Goal: Information Seeking & Learning: Check status

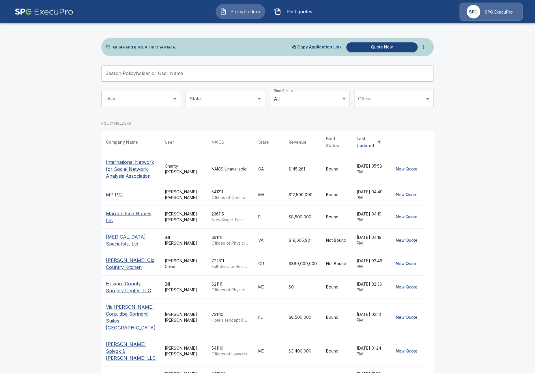
click at [147, 74] on input "Search Policyholder or User Name" at bounding box center [264, 74] width 326 height 16
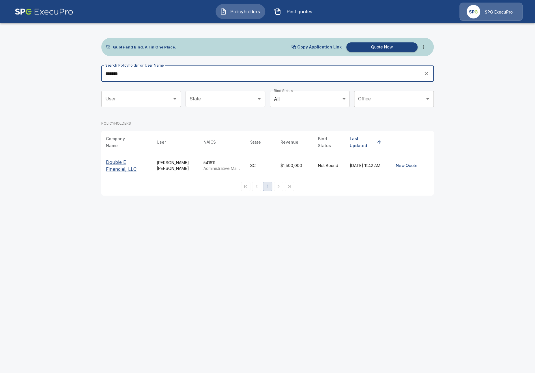
type input "******"
click at [104, 159] on th "Double E Financial, LLC" at bounding box center [126, 165] width 51 height 23
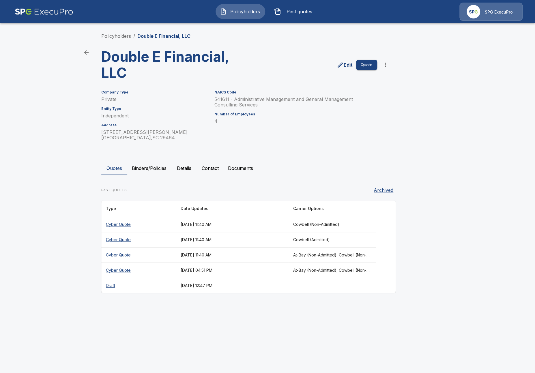
click at [188, 167] on button "Details" at bounding box center [184, 168] width 26 height 14
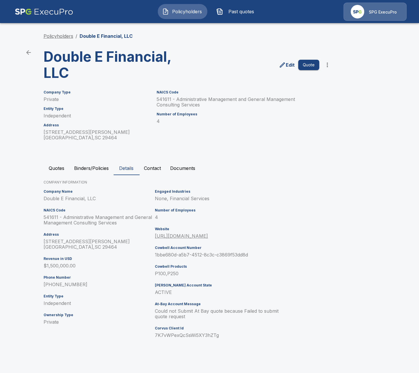
click at [68, 36] on link "Policyholders" at bounding box center [59, 36] width 30 height 6
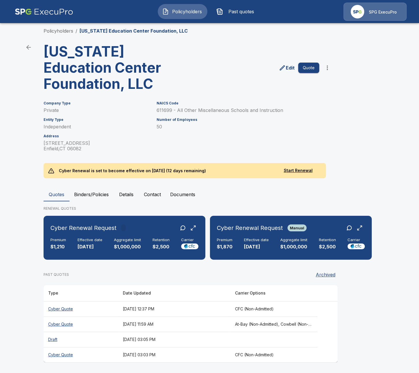
click at [126, 304] on th "[DATE] 12:37 PM" at bounding box center [174, 308] width 112 height 15
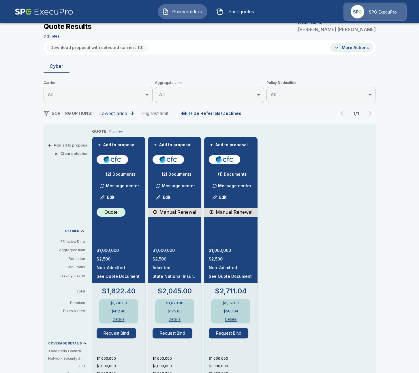
scroll to position [31, 0]
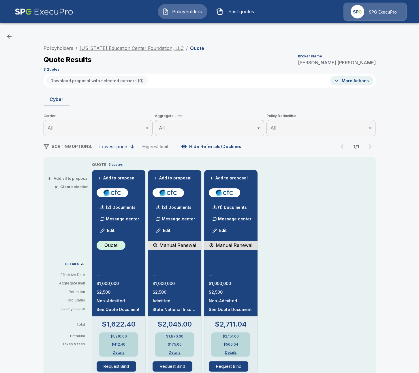
click at [165, 47] on link "[US_STATE] Education Center Foundation, LLC" at bounding box center [132, 48] width 104 height 6
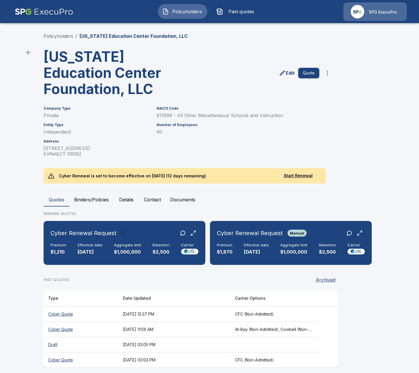
click at [102, 319] on th "Cyber Quote" at bounding box center [81, 313] width 75 height 15
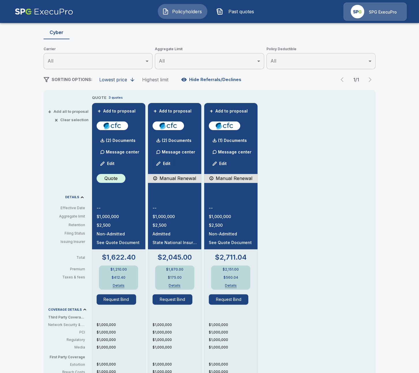
scroll to position [66, 0]
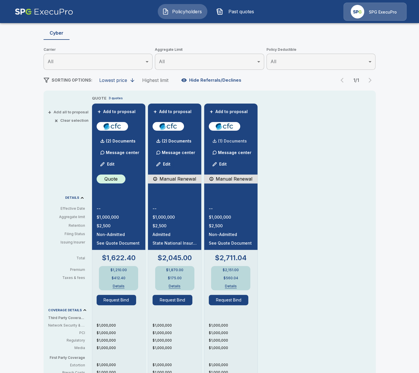
click at [229, 145] on div "(1) Documents" at bounding box center [228, 141] width 38 height 12
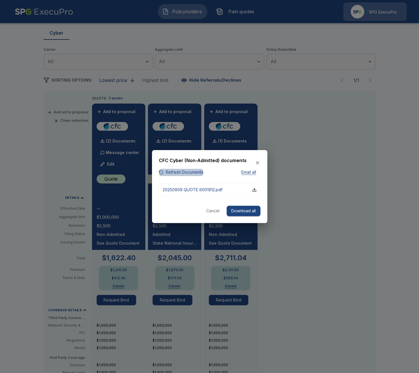
click at [183, 171] on button "Refresh Documents" at bounding box center [181, 172] width 44 height 7
click at [284, 177] on div at bounding box center [209, 186] width 419 height 373
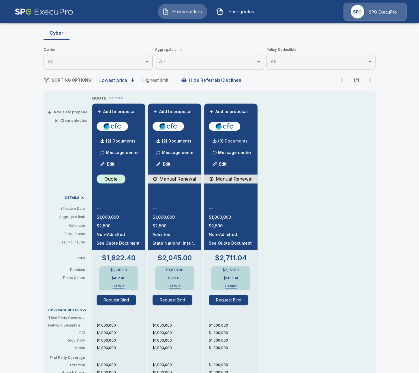
click at [237, 144] on div "(3) Documents" at bounding box center [228, 141] width 39 height 12
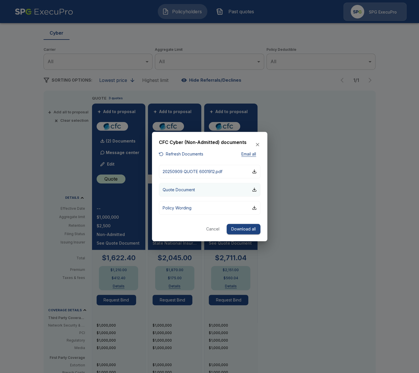
click at [217, 191] on button "Quote Document" at bounding box center [210, 190] width 102 height 14
click at [288, 226] on div at bounding box center [209, 186] width 419 height 373
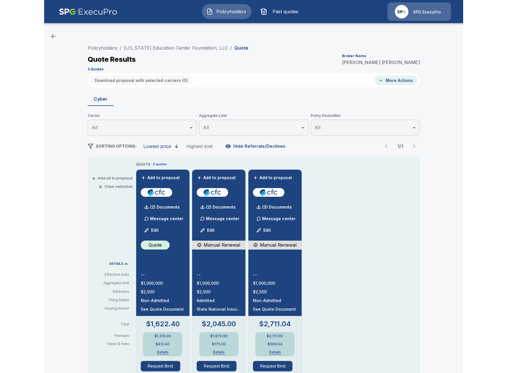
scroll to position [0, 0]
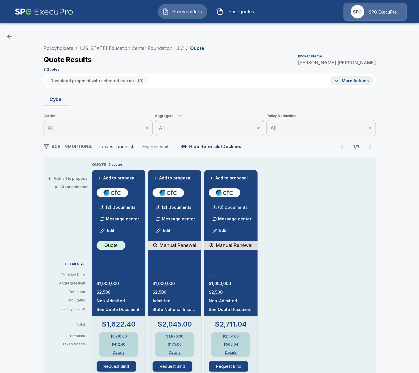
click at [229, 208] on p "(3) Documents" at bounding box center [233, 207] width 30 height 4
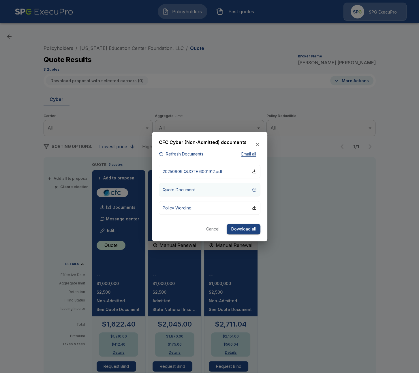
click at [197, 191] on button "Quote Document" at bounding box center [210, 190] width 102 height 14
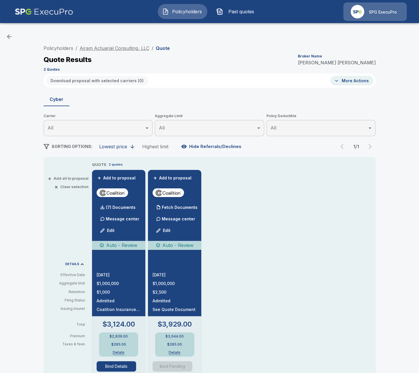
click at [102, 48] on link "Airam Actuarial Consulting, LLC" at bounding box center [115, 48] width 70 height 6
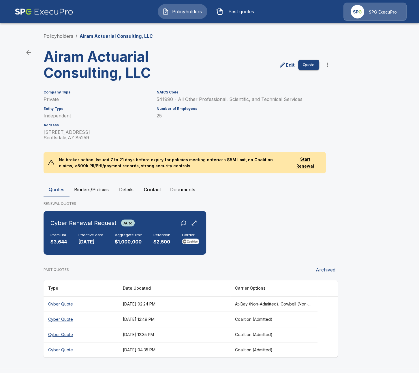
click at [87, 185] on button "Binders/Policies" at bounding box center [92, 190] width 44 height 14
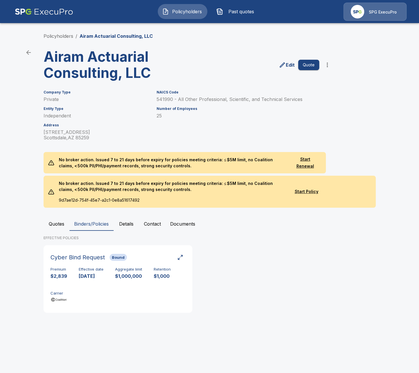
click at [60, 220] on button "Quotes" at bounding box center [57, 224] width 26 height 14
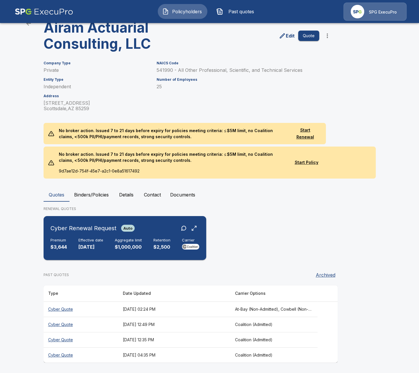
scroll to position [29, 0]
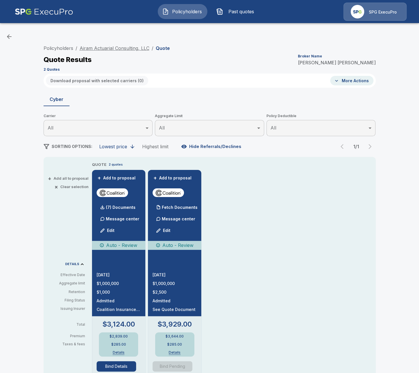
click at [126, 47] on link "Airam Actuarial Consulting, LLC" at bounding box center [115, 48] width 70 height 6
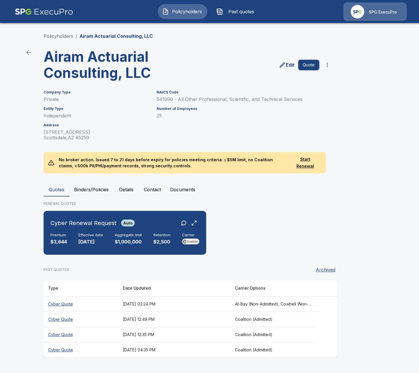
click at [35, 323] on main "Policyholders / Airam Actuarial Consulting, LLC Airam Actuarial Consulting, LLC…" at bounding box center [209, 184] width 419 height 369
click at [139, 233] on h6 "Aggregate limit" at bounding box center [128, 235] width 27 height 5
click at [27, 286] on main "Policyholders / Airam Actuarial Consulting, LLC Airam Actuarial Consulting, LLC…" at bounding box center [209, 184] width 419 height 369
click at [80, 320] on th "Cyber Quote" at bounding box center [81, 319] width 75 height 15
click at [107, 335] on th "Cyber Quote" at bounding box center [81, 334] width 75 height 15
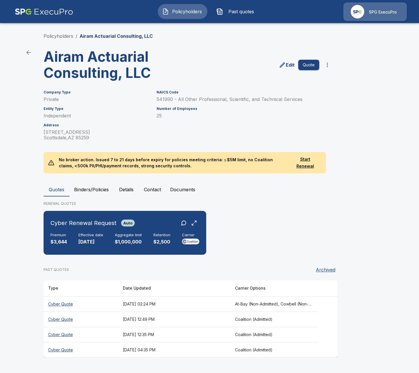
click at [103, 351] on th "Cyber Quote" at bounding box center [81, 349] width 75 height 15
click at [100, 305] on th "Cyber Quote" at bounding box center [81, 303] width 75 height 15
click at [118, 230] on div "Cyber Renewal Request Auto Premium $3,644 Effective date 9/30/2025 Aggregate li…" at bounding box center [125, 232] width 158 height 39
click at [134, 321] on th "[DATE] 12:49 PM" at bounding box center [174, 319] width 112 height 15
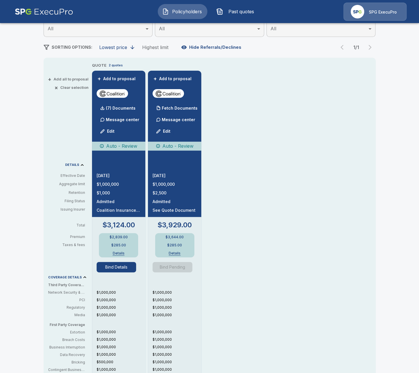
scroll to position [100, 0]
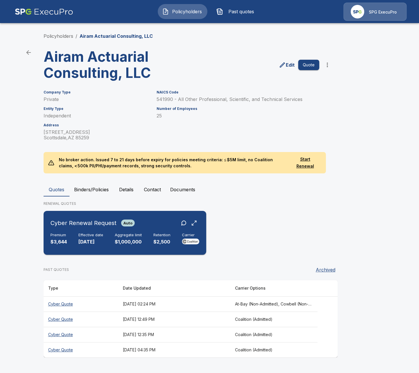
click at [110, 231] on div "Cyber Renewal Request Auto Premium $3,644 Effective date 9/30/2025 Aggregate li…" at bounding box center [125, 232] width 158 height 39
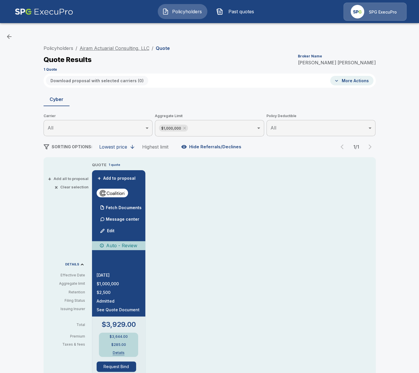
click at [114, 49] on link "Airam Actuarial Consulting, LLC" at bounding box center [115, 48] width 70 height 6
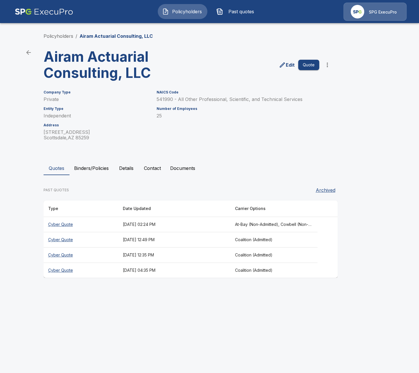
click at [145, 289] on html "Policyholders Past quotes SPG ExecuPro Policyholders / Airam Actuarial Consulti…" at bounding box center [209, 144] width 419 height 289
click at [231, 254] on th "[DATE] 12:35 PM" at bounding box center [174, 255] width 112 height 15
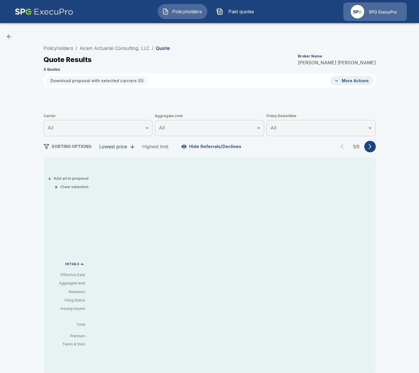
click at [104, 45] on li "Airam Actuarial Consulting, LLC" at bounding box center [115, 48] width 70 height 7
click at [104, 47] on link "Airam Actuarial Consulting, LLC" at bounding box center [115, 48] width 70 height 6
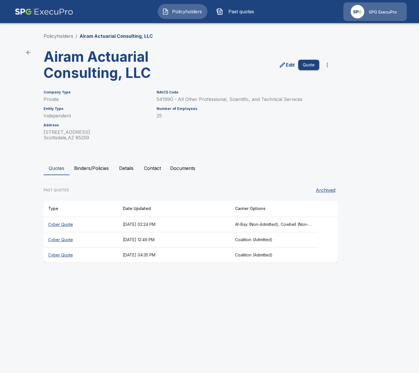
click at [203, 228] on th "[DATE] 02:24 PM" at bounding box center [174, 224] width 112 height 15
click at [151, 254] on th "September 1, 2025 at 04:35 PM" at bounding box center [174, 255] width 112 height 15
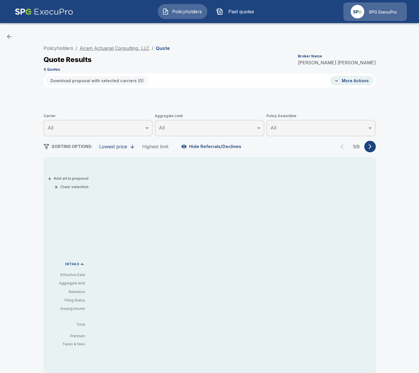
click at [125, 48] on link "Airam Actuarial Consulting, LLC" at bounding box center [115, 48] width 70 height 6
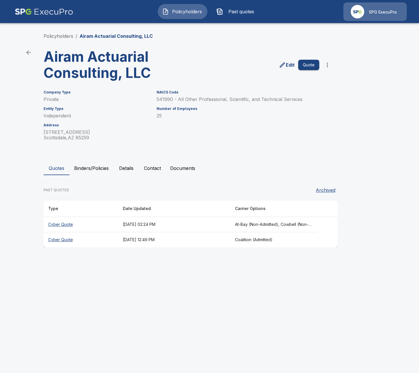
click at [185, 242] on th "[DATE] 12:49 PM" at bounding box center [174, 239] width 112 height 15
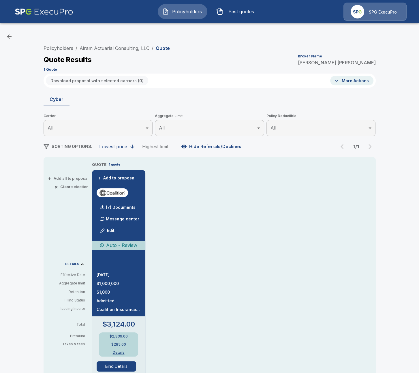
click at [13, 179] on div "Policyholders / Airam Actuarial Consulting, LLC / Quote Quote Results Broker Na…" at bounding box center [209, 315] width 419 height 576
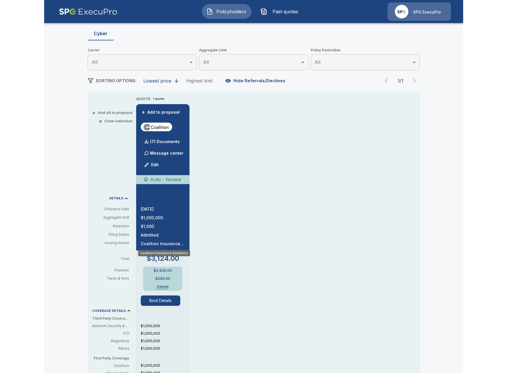
scroll to position [66, 0]
